Goal: Use online tool/utility: Utilize a website feature to perform a specific function

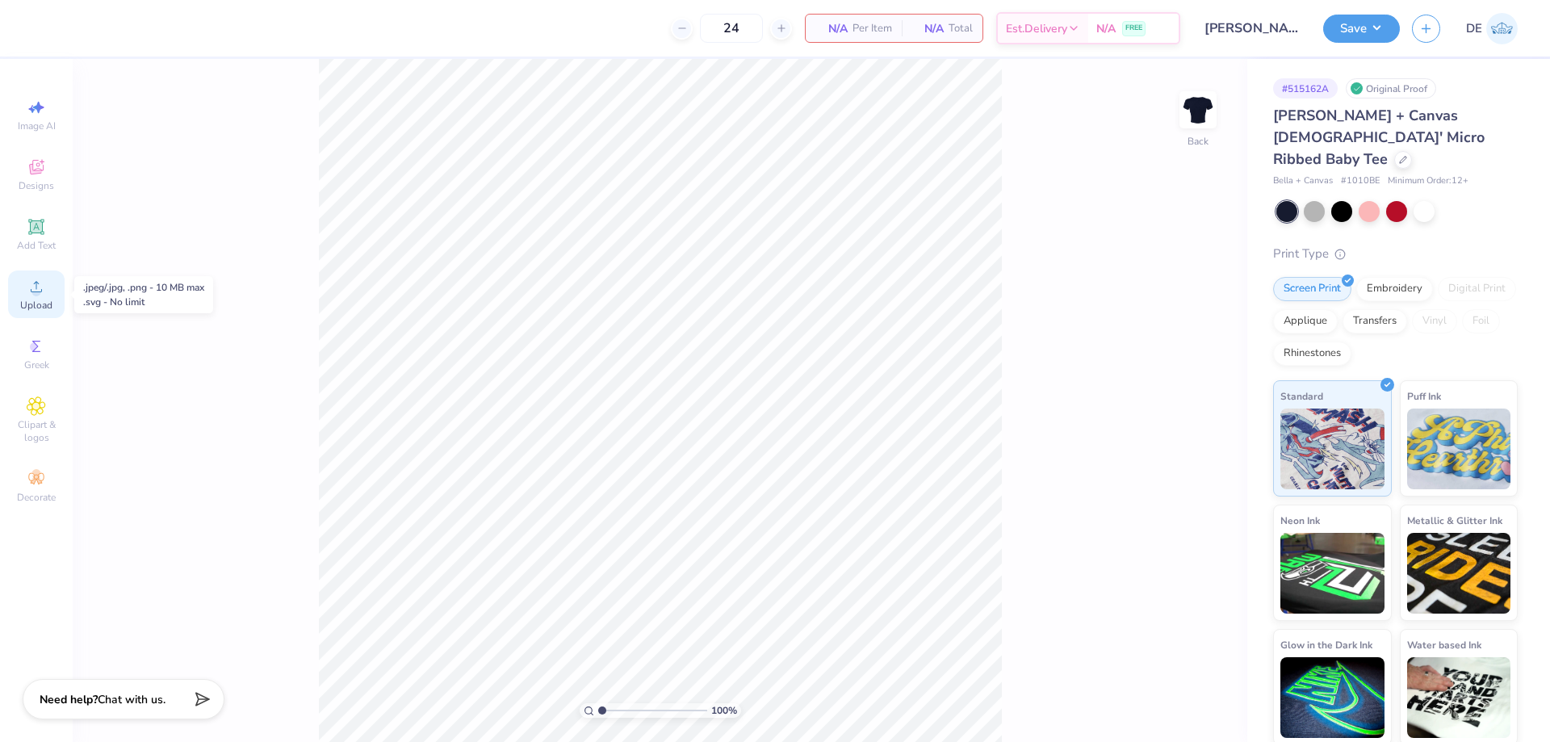
click at [25, 296] on div "Upload" at bounding box center [36, 294] width 56 height 48
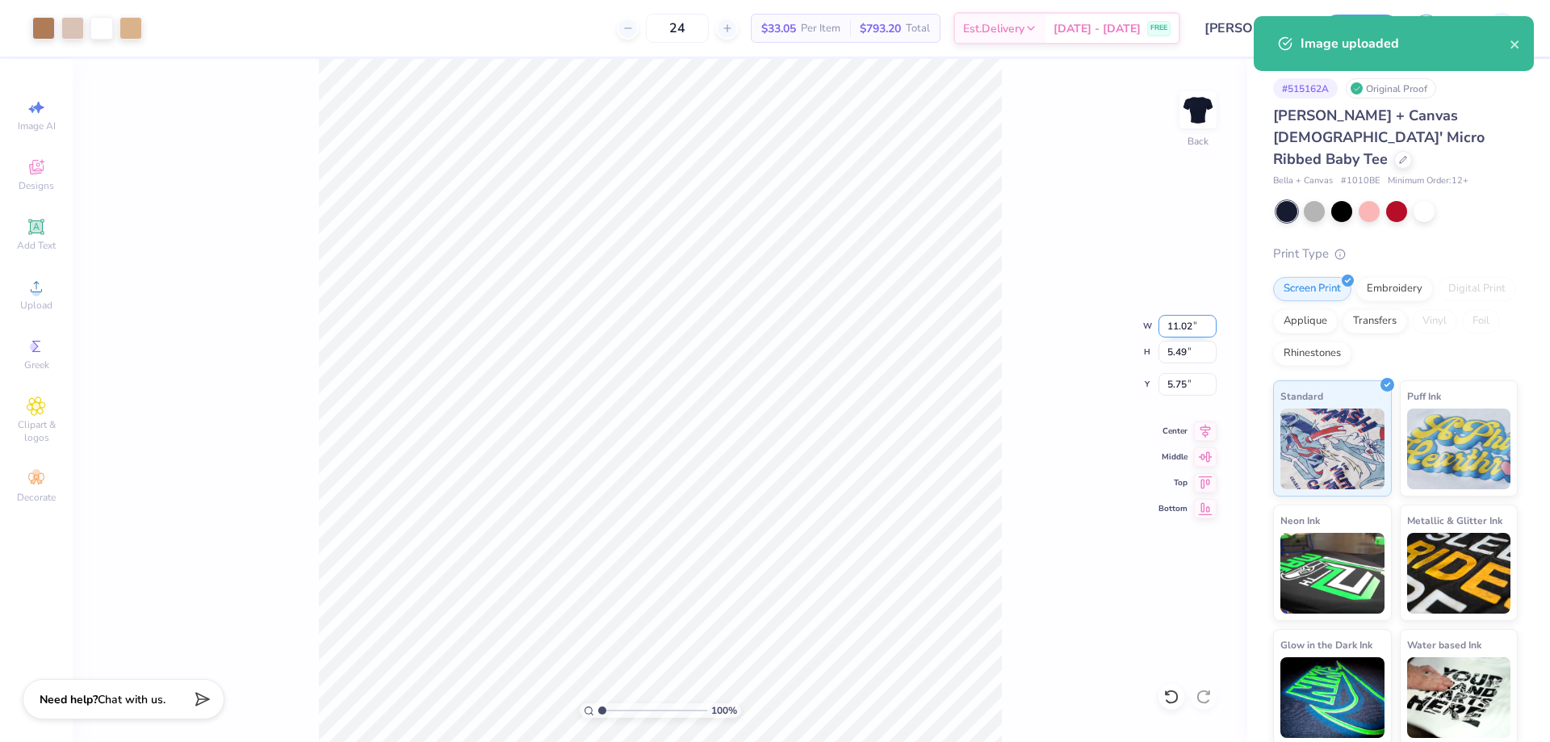
click at [1170, 334] on input "11.02" at bounding box center [1187, 326] width 58 height 23
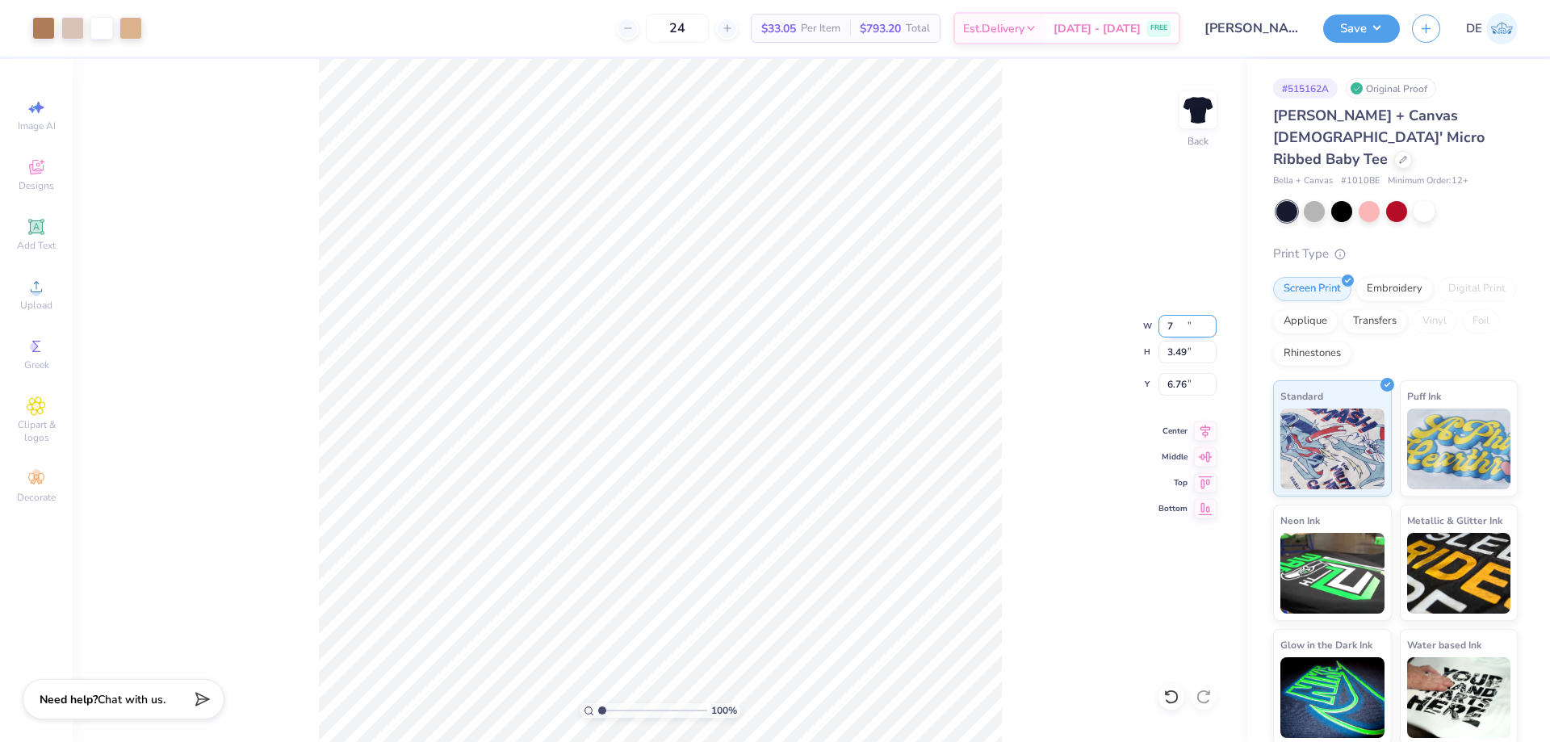
type input "7.00"
type input "3.49"
click at [1176, 377] on input "6.76" at bounding box center [1187, 384] width 58 height 23
type input "2.00"
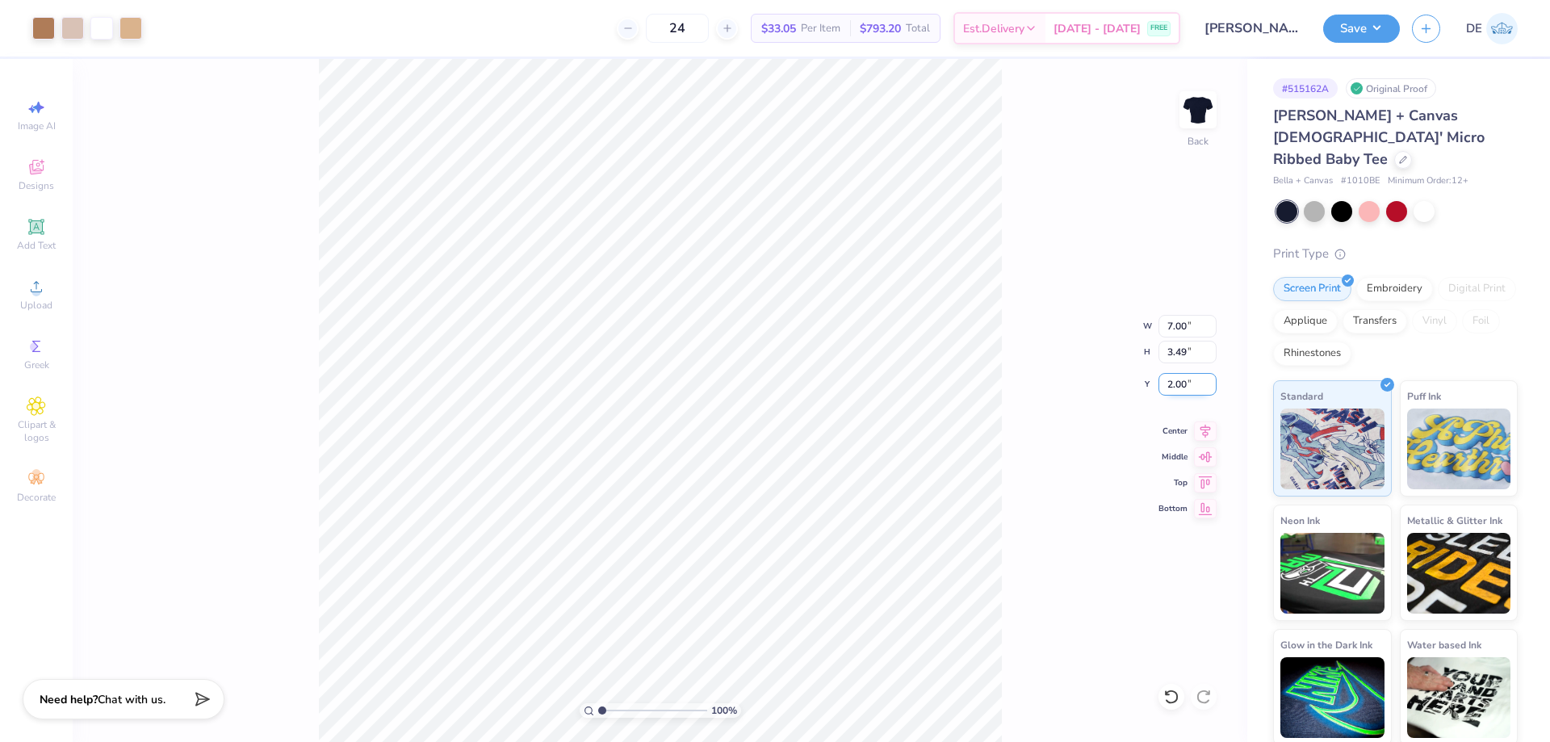
click at [1188, 391] on input "2.00" at bounding box center [1187, 384] width 58 height 23
click at [1187, 391] on input "2.00" at bounding box center [1187, 384] width 58 height 23
click at [1187, 392] on input "2.00" at bounding box center [1187, 384] width 58 height 23
type input "3.00"
click at [1170, 331] on input "7.00" at bounding box center [1187, 326] width 58 height 23
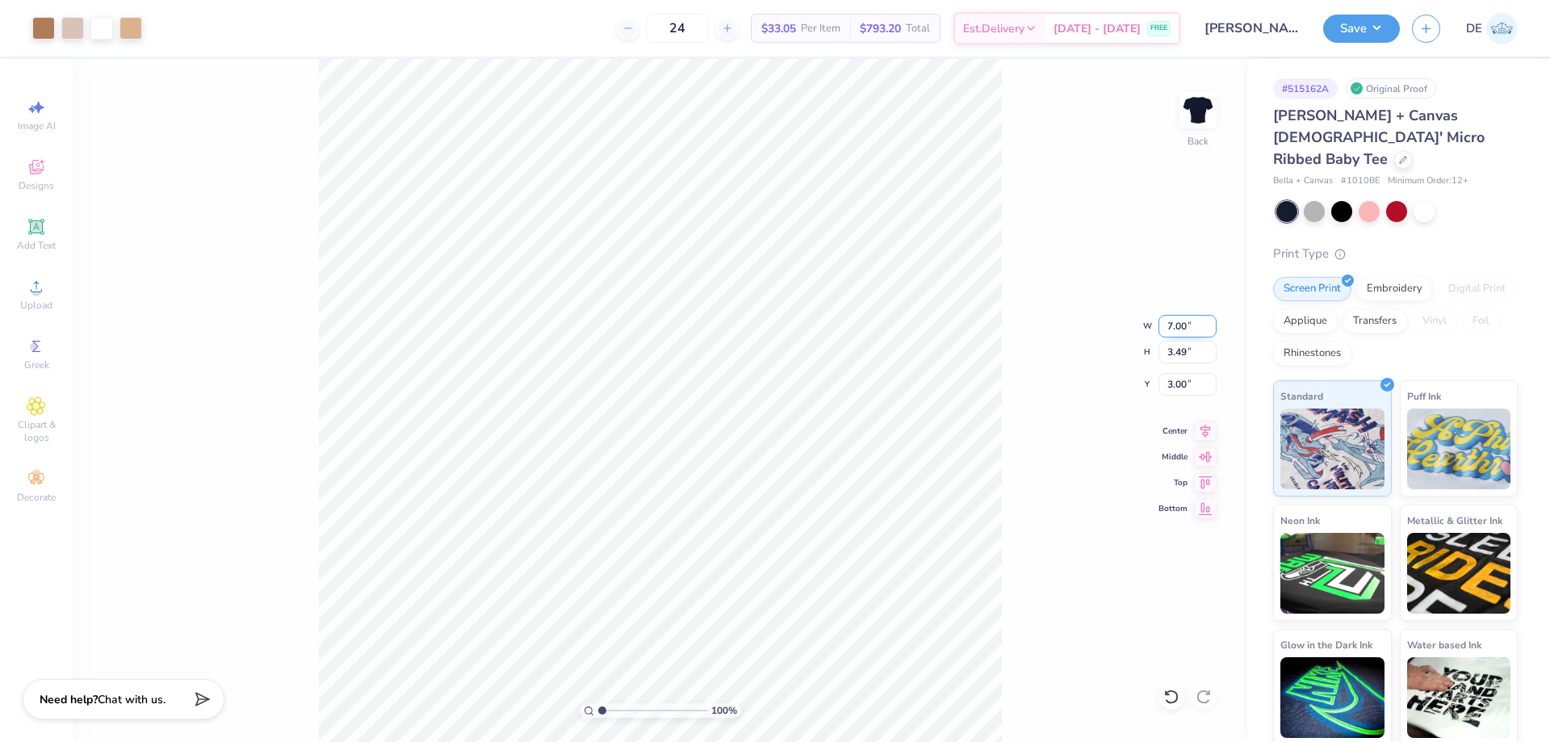
click at [1170, 331] on input "7.00" at bounding box center [1187, 326] width 58 height 23
type input "8.00"
type input "3.99"
type input "2.75"
click at [1361, 37] on button "Save" at bounding box center [1361, 26] width 77 height 28
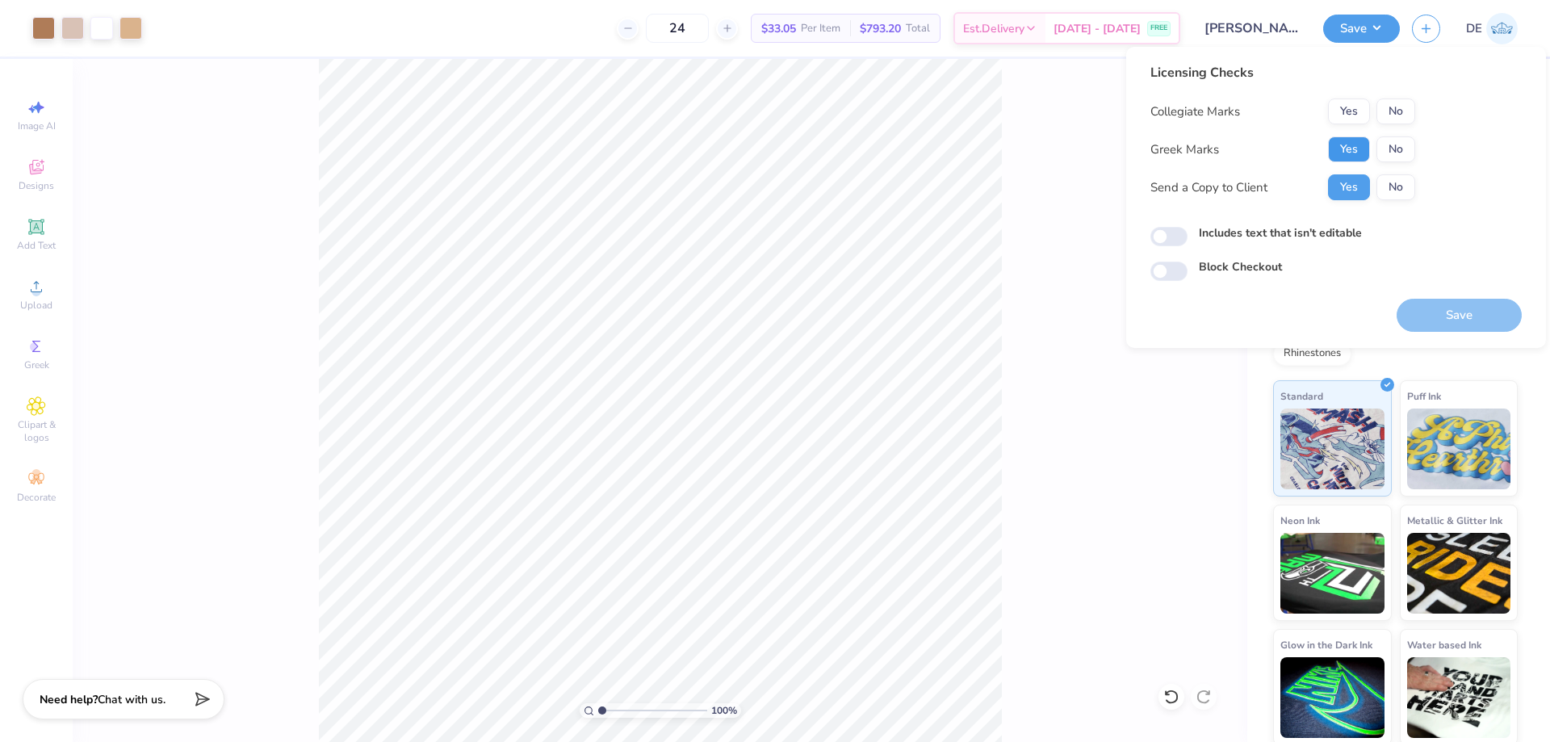
click at [1343, 149] on button "Yes" at bounding box center [1349, 149] width 42 height 26
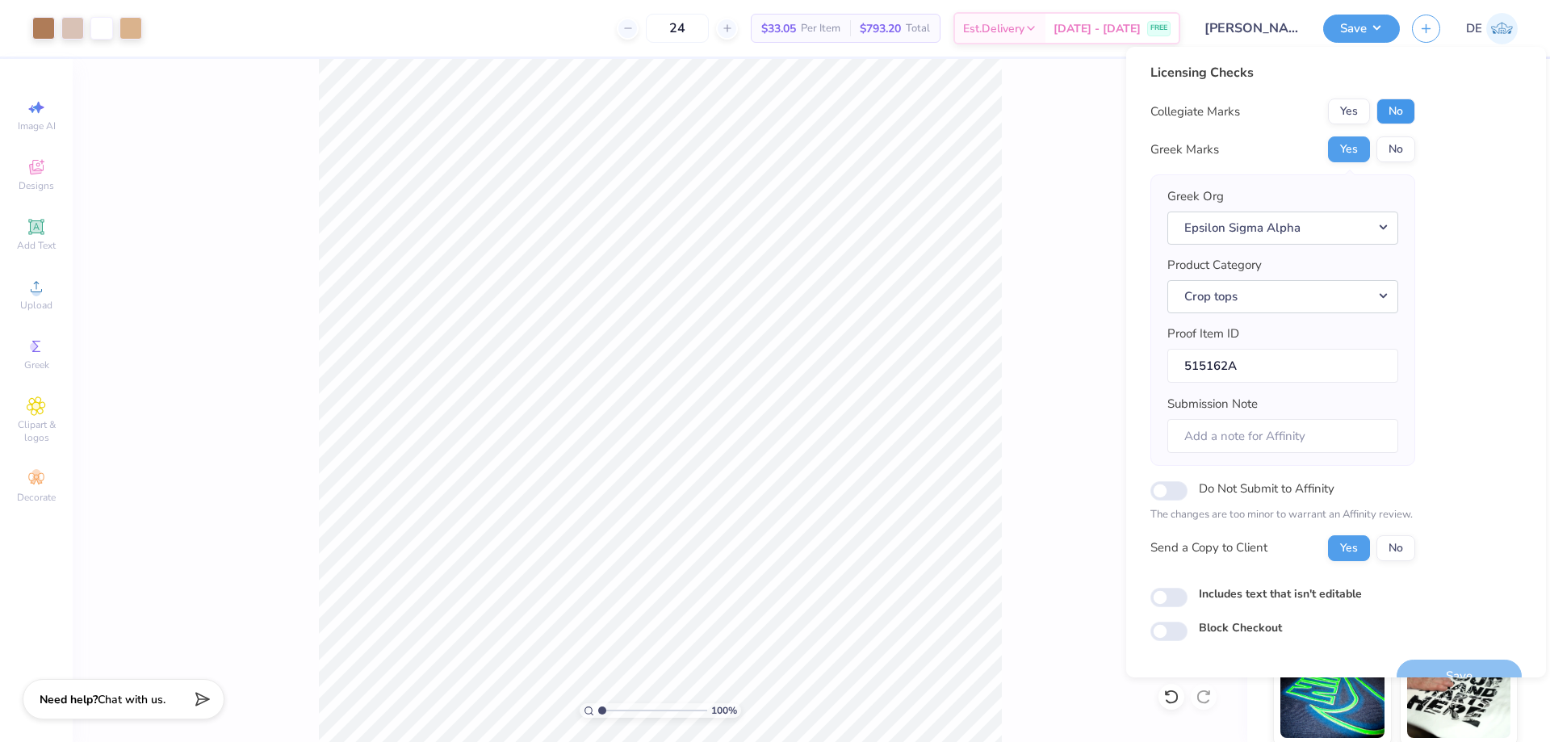
click at [1396, 108] on button "No" at bounding box center [1395, 111] width 39 height 26
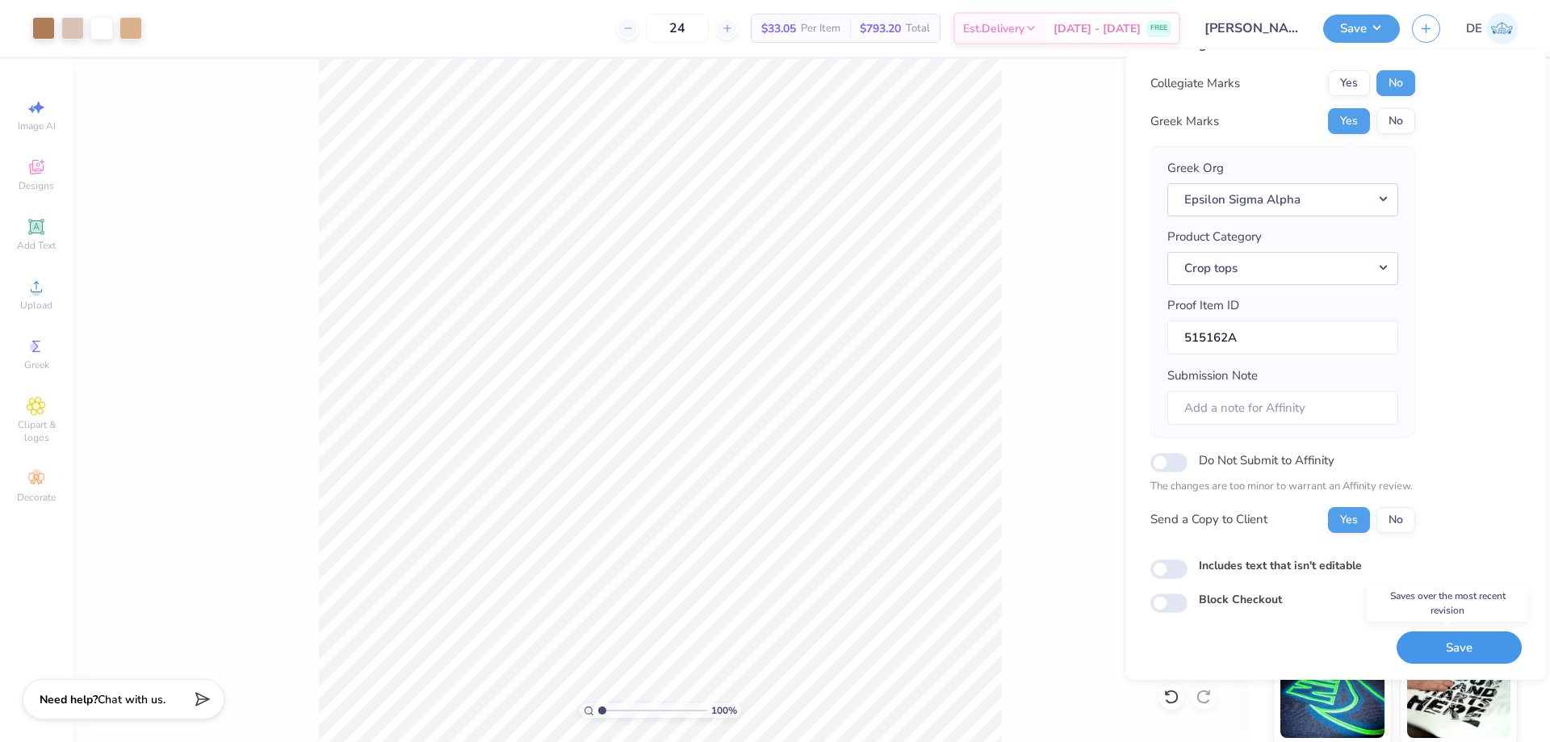
click at [1428, 638] on button "Save" at bounding box center [1458, 647] width 125 height 33
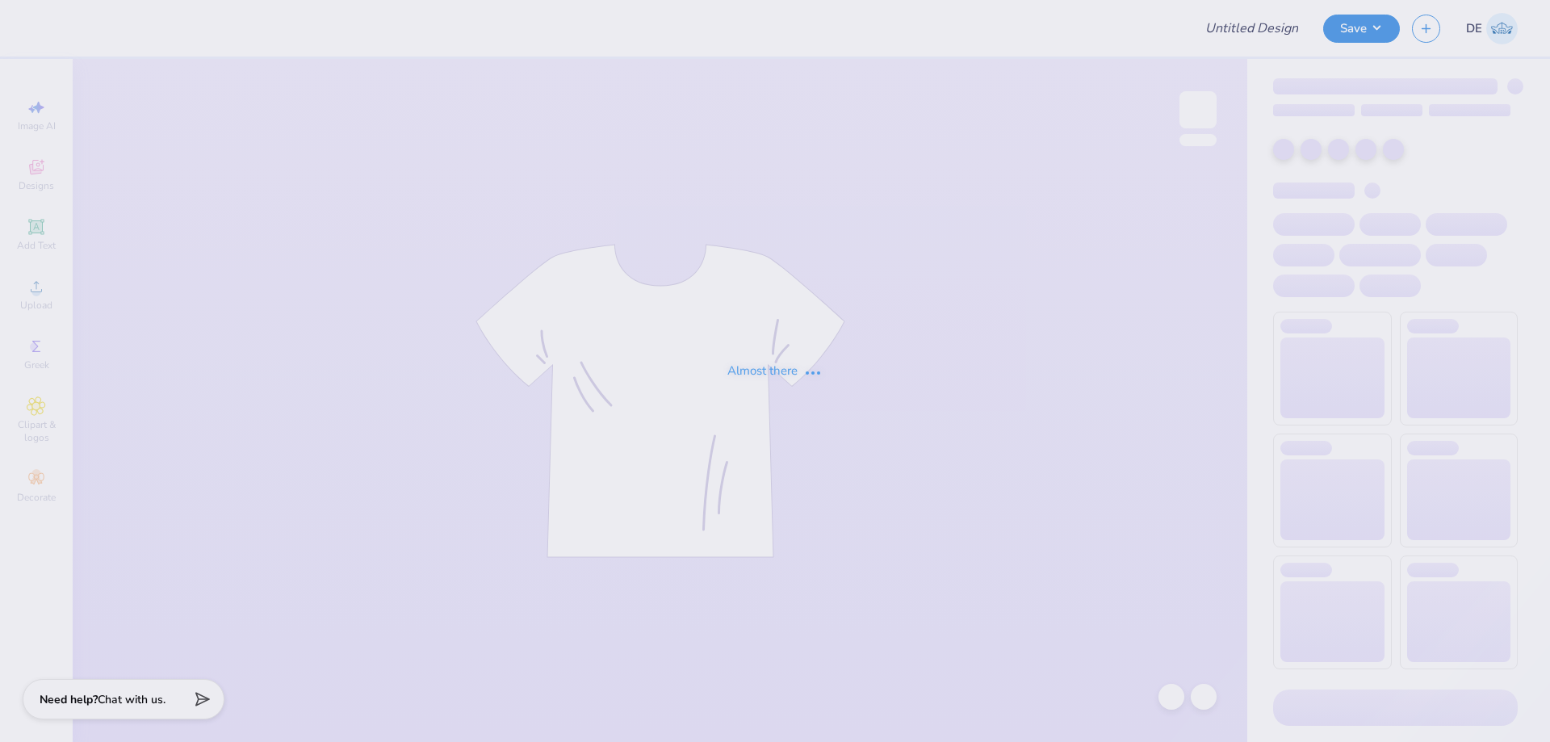
type input "Bucknell [MEDICAL_DATA] Sisterhood Merch"
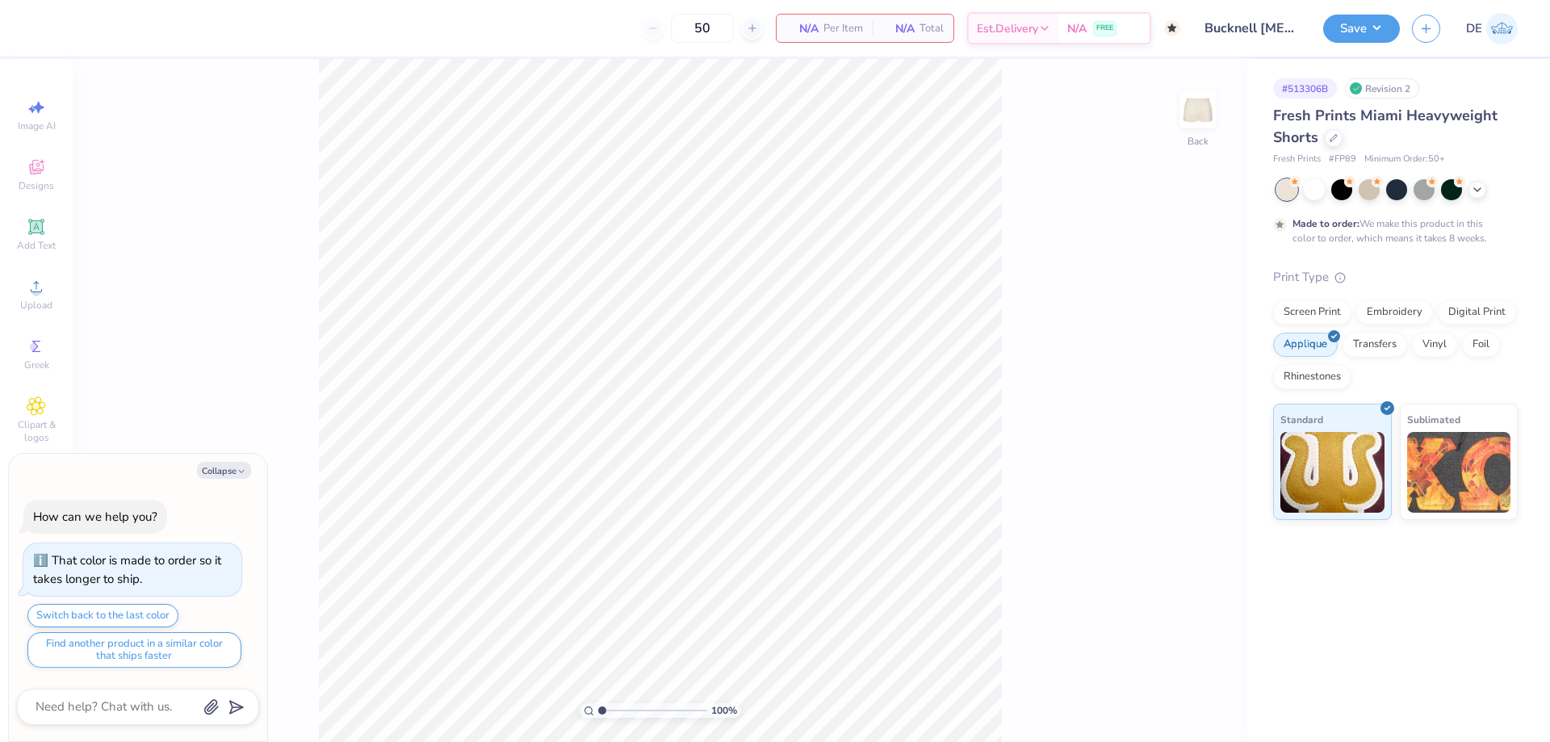
type textarea "x"
